Goal: Browse casually: Explore the website without a specific task or goal

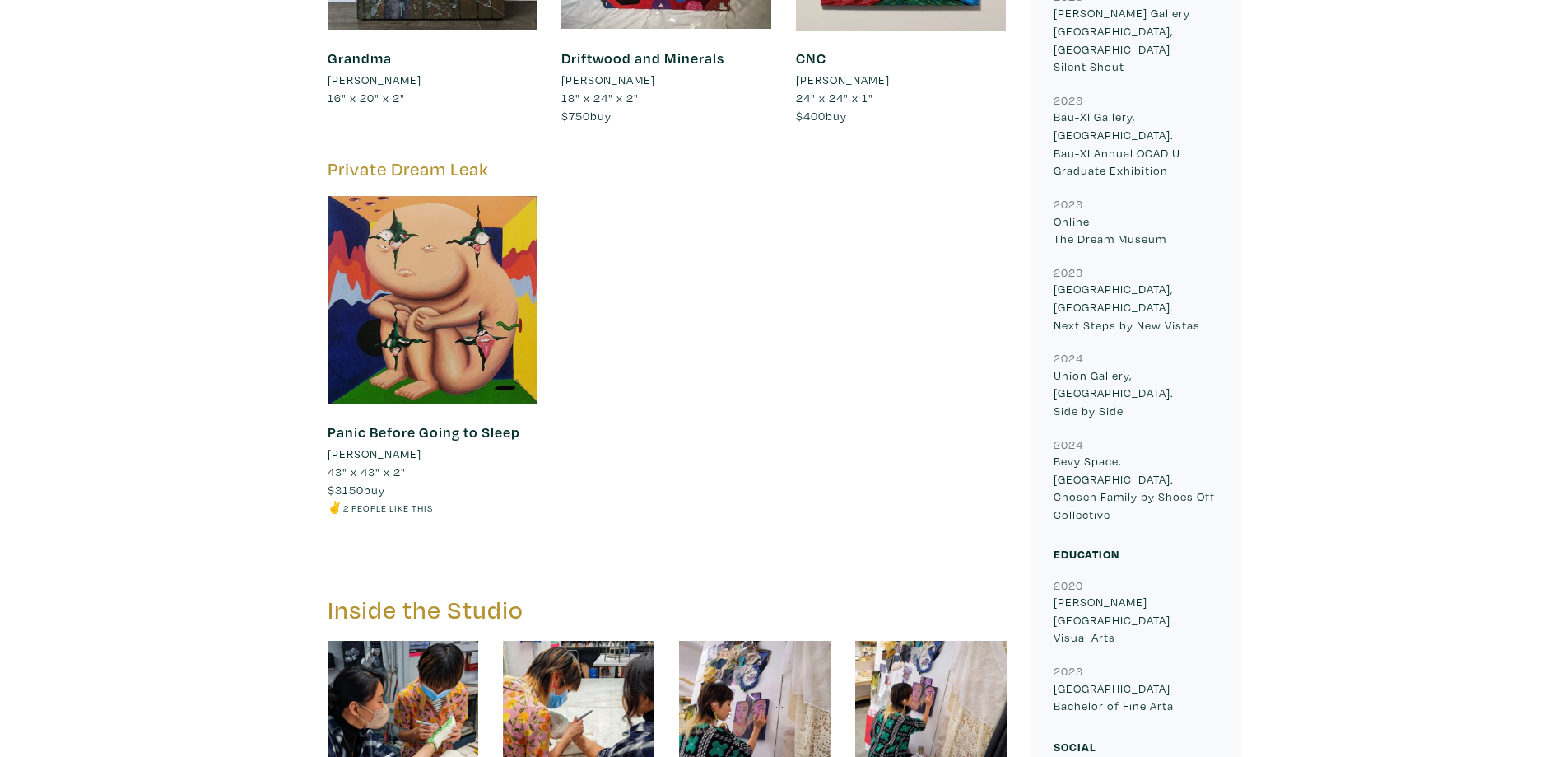
scroll to position [1973, 0]
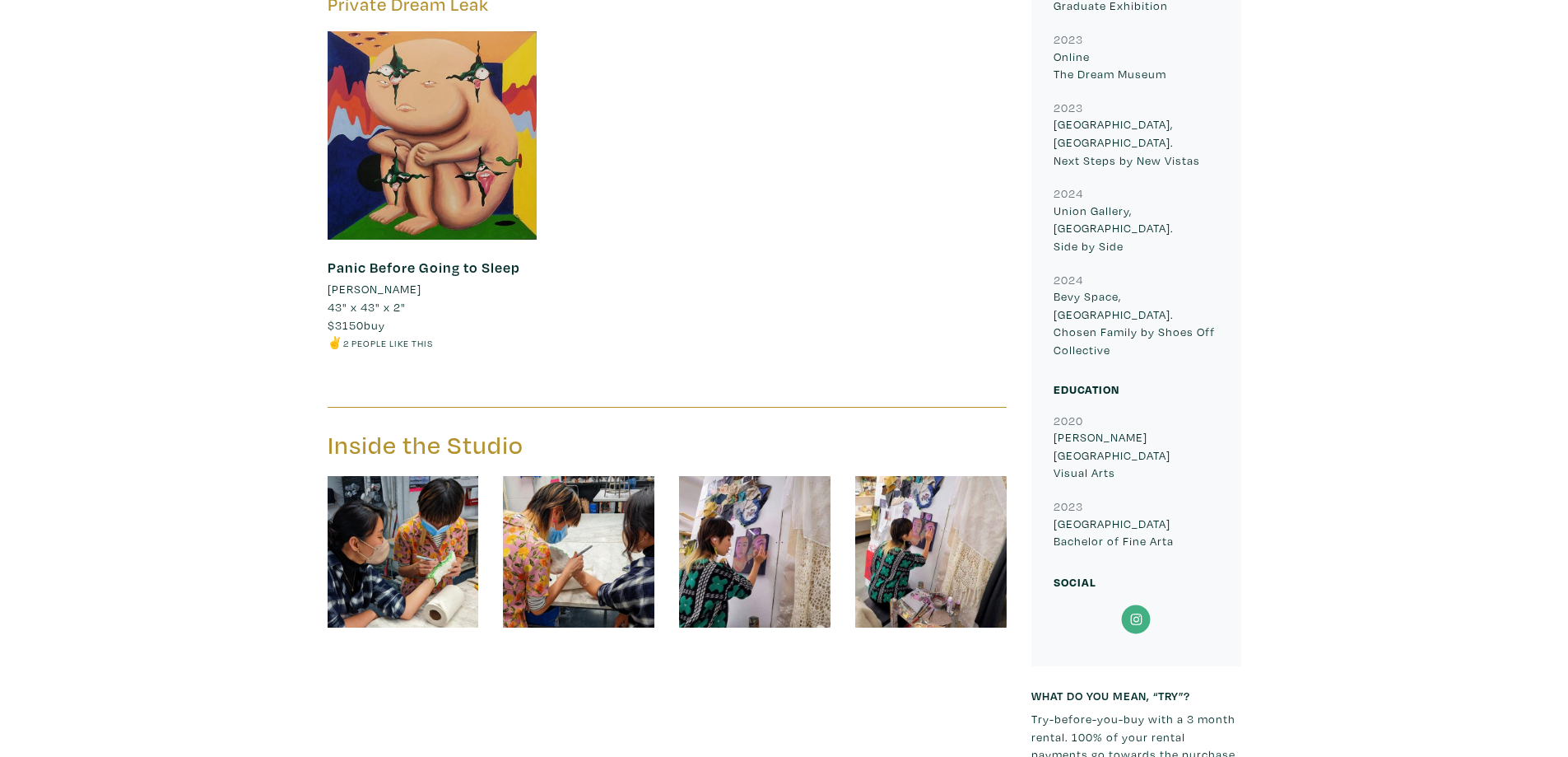
click at [770, 544] on img at bounding box center [755, 552] width 151 height 151
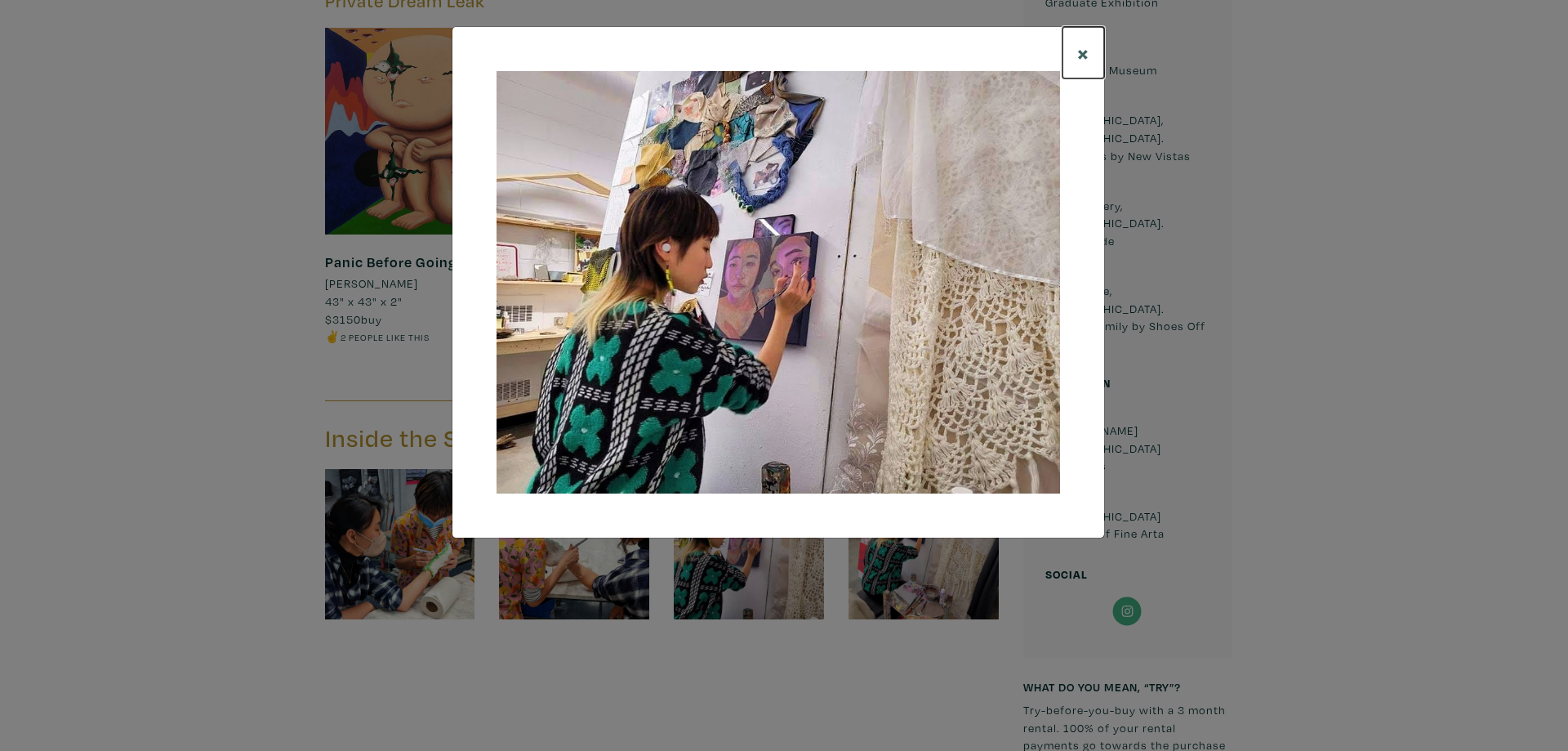
click at [1086, 50] on span "×" at bounding box center [1083, 52] width 12 height 28
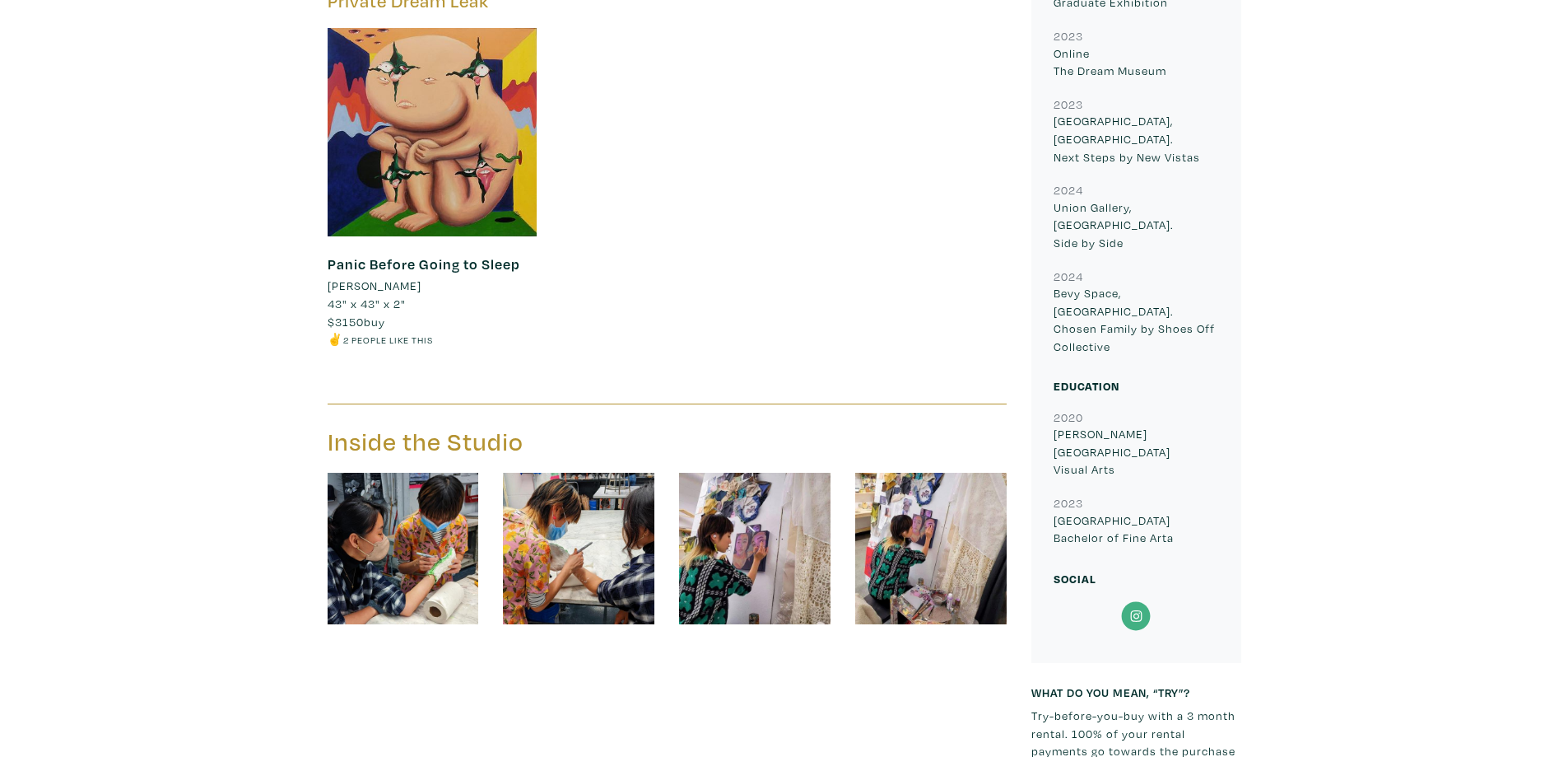
click at [905, 521] on img at bounding box center [931, 548] width 151 height 151
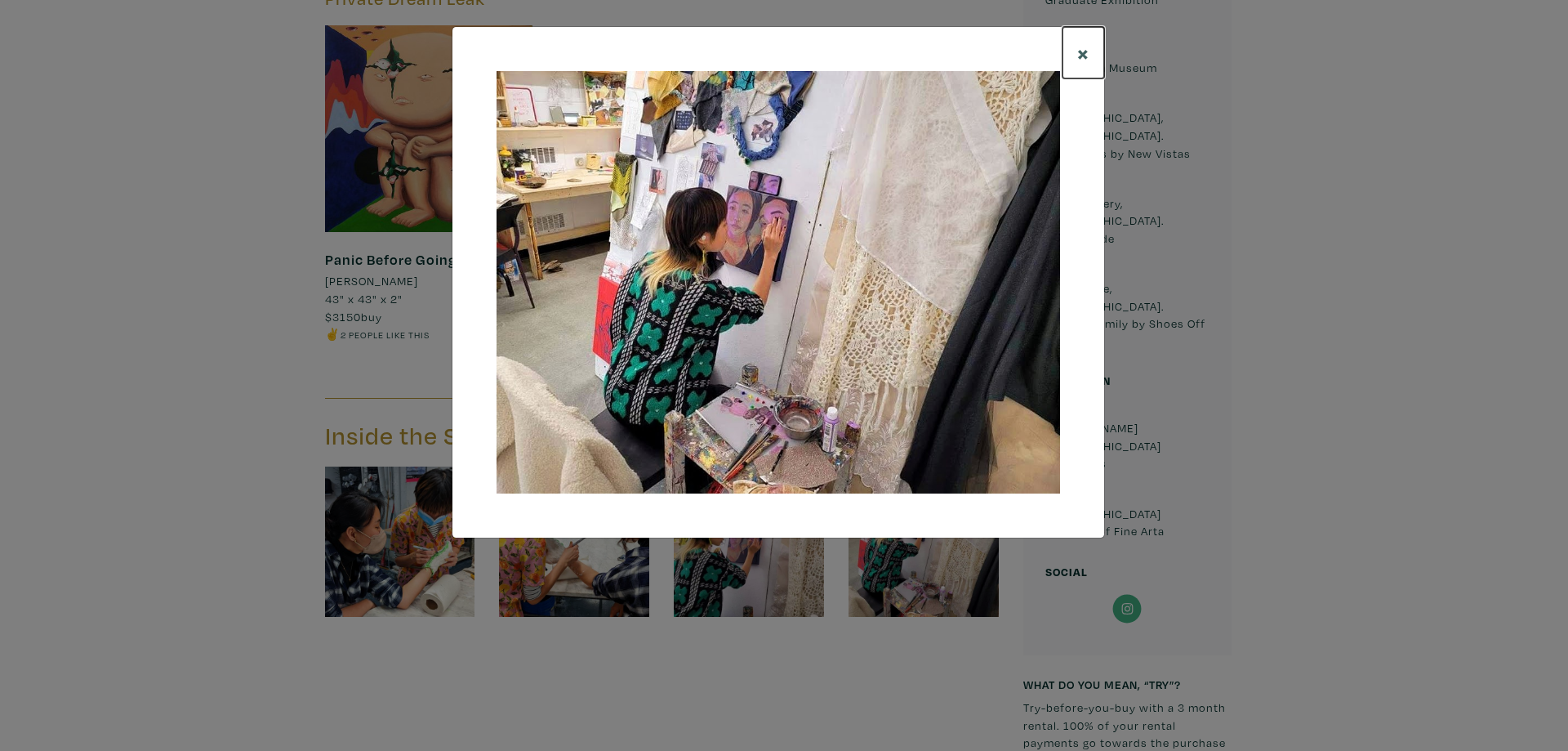
click at [1090, 49] on button "×" at bounding box center [1083, 52] width 41 height 51
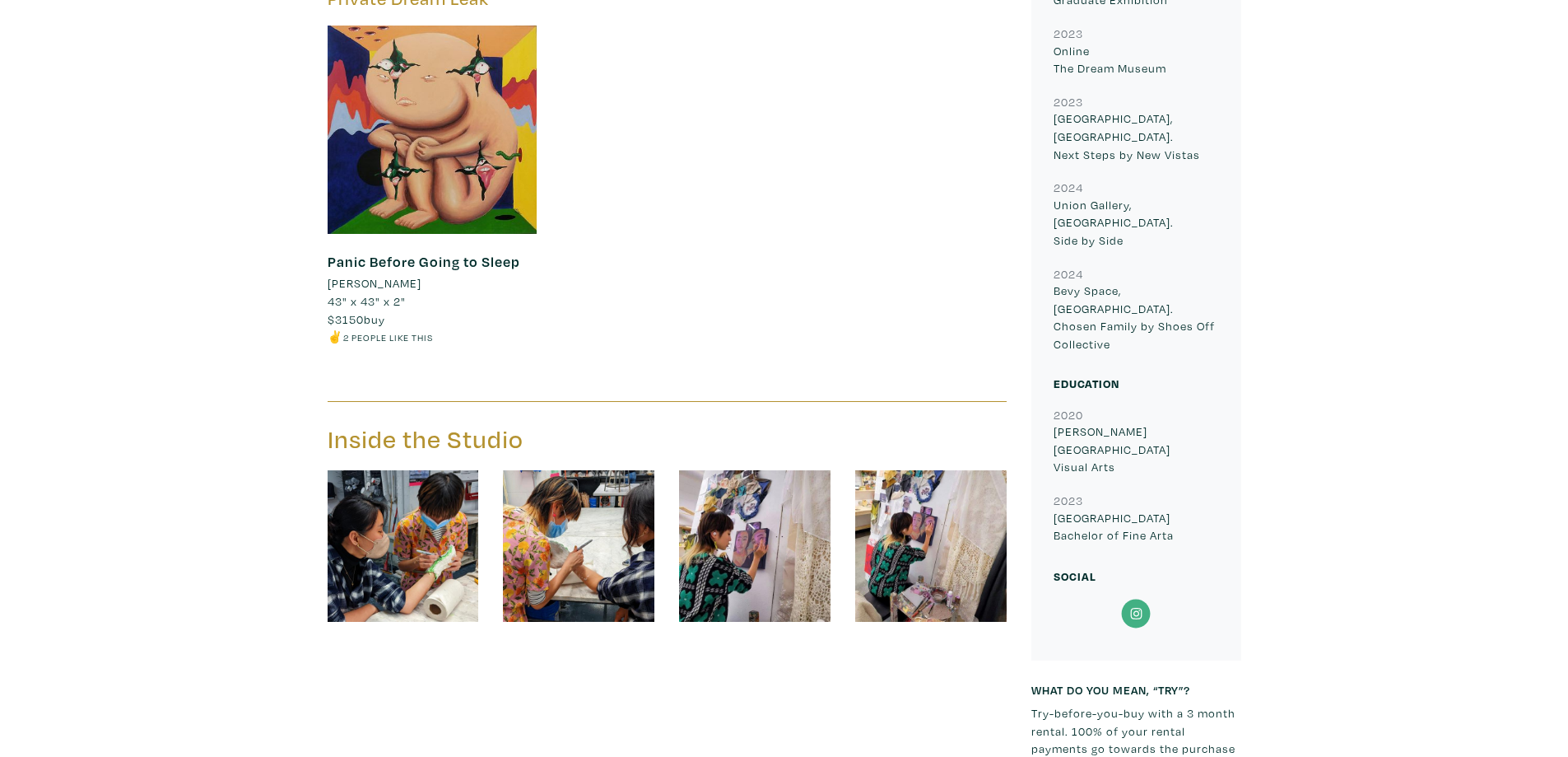
click at [592, 502] on img at bounding box center [579, 546] width 151 height 151
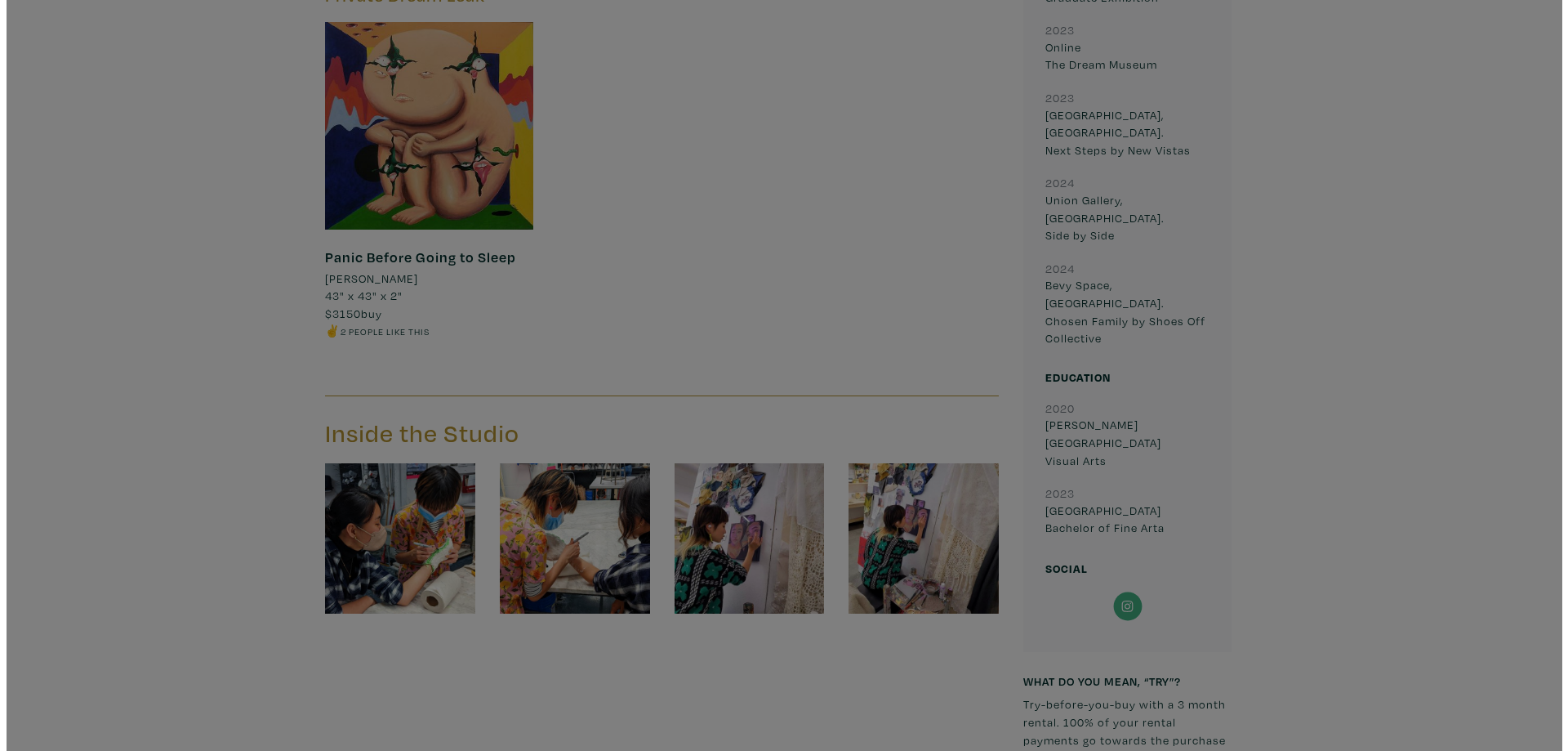
scroll to position [1966, 0]
